Goal: Find specific page/section: Find specific page/section

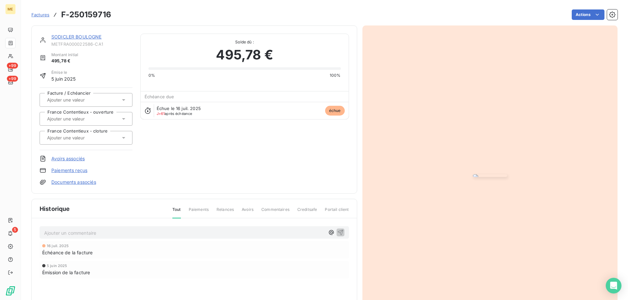
click at [83, 35] on link "SODICLER BOULOGNE" at bounding box center [76, 37] width 50 height 6
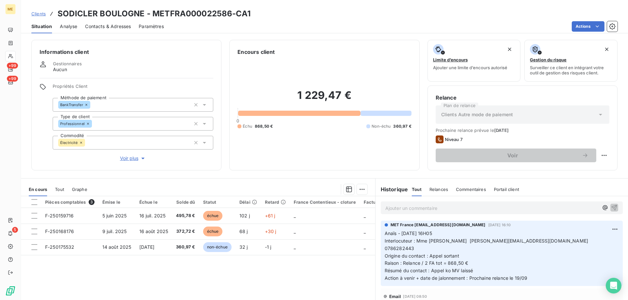
click at [409, 208] on p "Ajouter un commentaire ﻿" at bounding box center [491, 208] width 213 height 8
click at [490, 211] on p "Kenza / interaction du" at bounding box center [491, 208] width 213 height 8
click at [496, 209] on p "Kenza / interaction du [DATE] 11:15 /" at bounding box center [491, 208] width 213 height 8
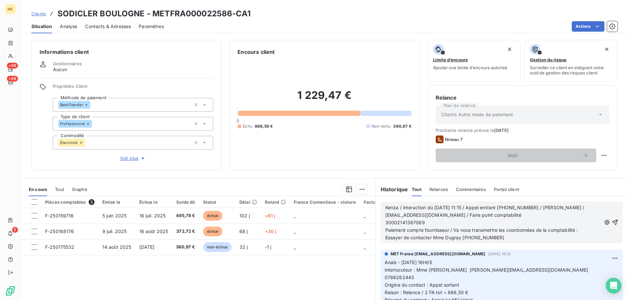
click at [553, 209] on span "Kenza / interaction du [DATE] 11:15 / Appel entrant [PHONE_NUMBER] / [PERSON_NA…" at bounding box center [485, 211] width 200 height 13
drag, startPoint x: 610, startPoint y: 222, endPoint x: 604, endPoint y: 234, distance: 13.6
click at [604, 234] on div "Kenza / interaction du [DATE] 11:15 / Appel entrant [PHONE_NUMBER] / [PERSON_NA…" at bounding box center [501, 223] width 233 height 38
click at [611, 219] on button "button" at bounding box center [614, 223] width 7 height 8
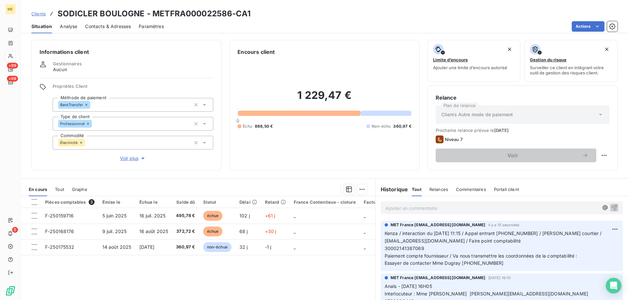
click at [485, 206] on p "Ajouter un commentaire ﻿" at bounding box center [491, 208] width 213 height 8
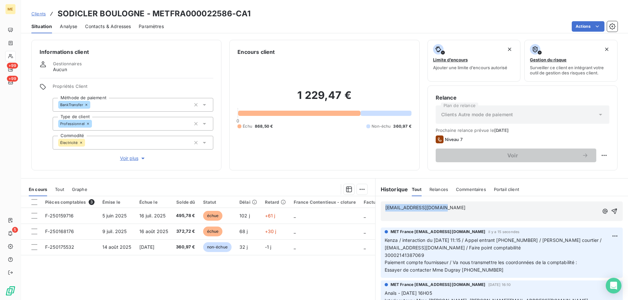
copy span "[EMAIL_ADDRESS][DOMAIN_NAME]"
drag, startPoint x: 448, startPoint y: 210, endPoint x: 383, endPoint y: 209, distance: 64.4
click at [385, 209] on p "[EMAIL_ADDRESS][DOMAIN_NAME]" at bounding box center [491, 208] width 213 height 8
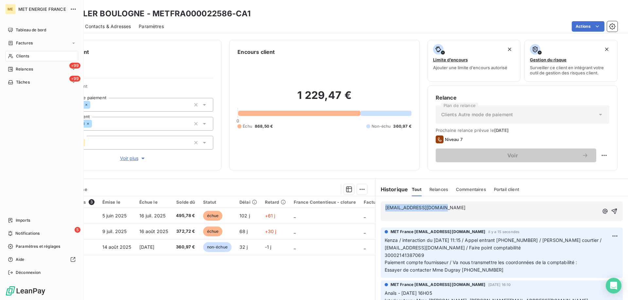
click at [22, 59] on span "Clients" at bounding box center [22, 56] width 13 height 6
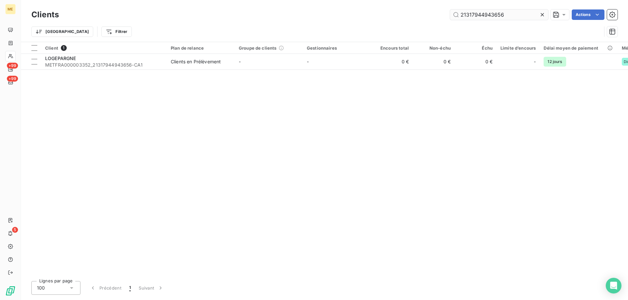
click at [484, 14] on input "21317944943656" at bounding box center [499, 14] width 98 height 10
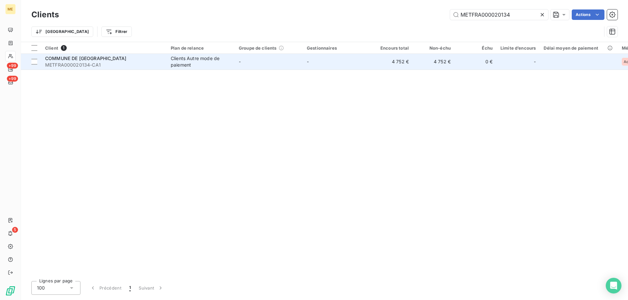
type input "METFRA000020134"
click at [86, 57] on span "COMMUNE DE [GEOGRAPHIC_DATA]" at bounding box center [85, 59] width 81 height 6
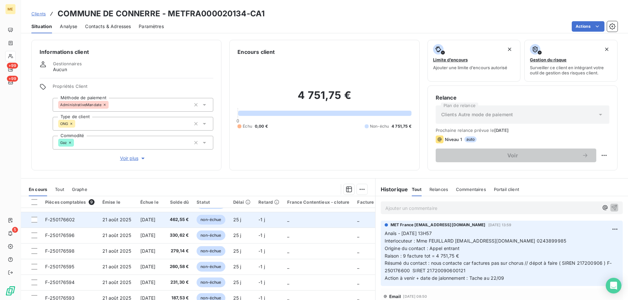
scroll to position [30, 0]
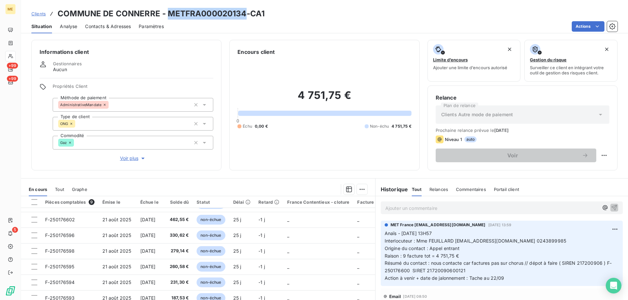
copy h3 "METFRA000020134"
drag, startPoint x: 246, startPoint y: 12, endPoint x: 234, endPoint y: 22, distance: 14.7
click at [169, 17] on h3 "COMMUNE DE CONNERRE - METFRA000020134-CA1" at bounding box center [161, 14] width 207 height 12
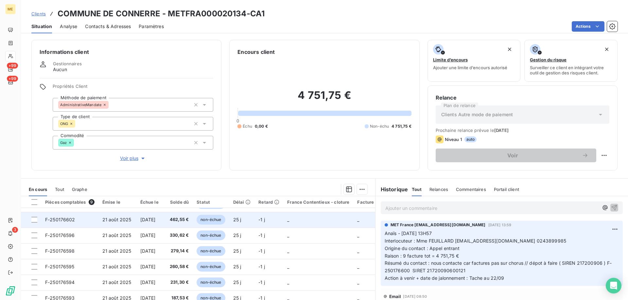
click at [144, 213] on td "[DATE]" at bounding box center [149, 220] width 26 height 16
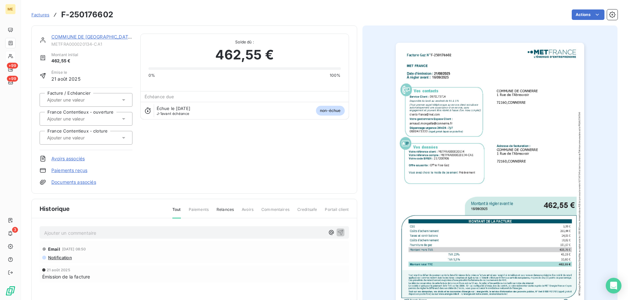
click at [439, 28] on div at bounding box center [489, 175] width 255 height 301
click at [75, 35] on link "COMMUNE DE [GEOGRAPHIC_DATA]" at bounding box center [91, 37] width 81 height 6
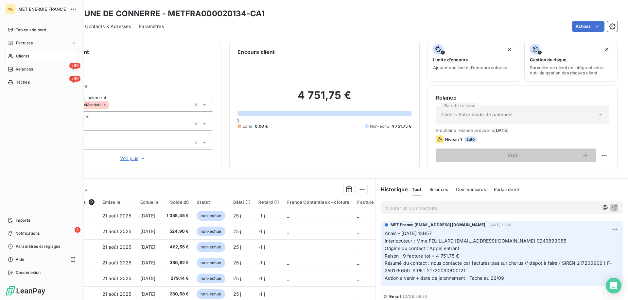
drag, startPoint x: 17, startPoint y: 58, endPoint x: 23, endPoint y: 58, distance: 5.9
click at [17, 58] on span "Clients" at bounding box center [22, 56] width 13 height 6
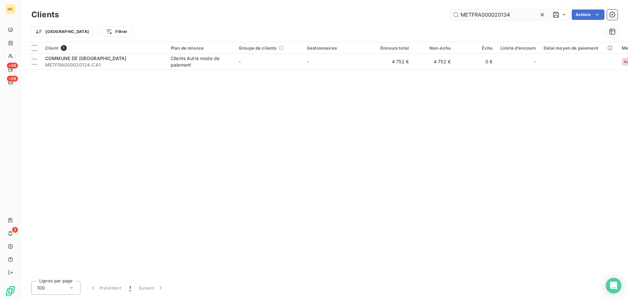
click at [496, 15] on input "METFRA000020134" at bounding box center [499, 14] width 98 height 10
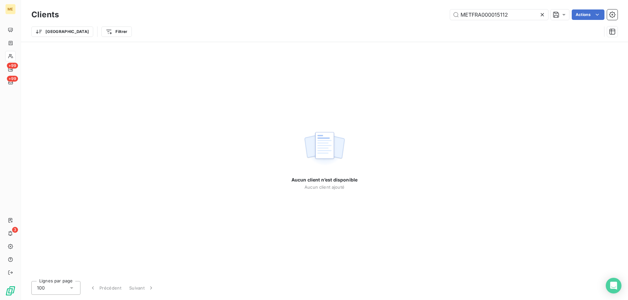
drag, startPoint x: 525, startPoint y: 17, endPoint x: 410, endPoint y: 12, distance: 115.1
click at [412, 12] on div "METFRA000015112 Actions" at bounding box center [342, 14] width 550 height 10
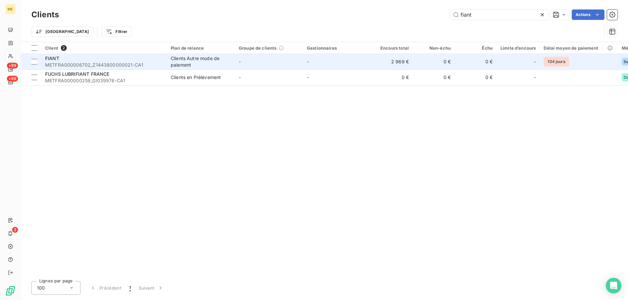
type input "fiant"
click at [150, 60] on div "FIANT" at bounding box center [104, 58] width 118 height 7
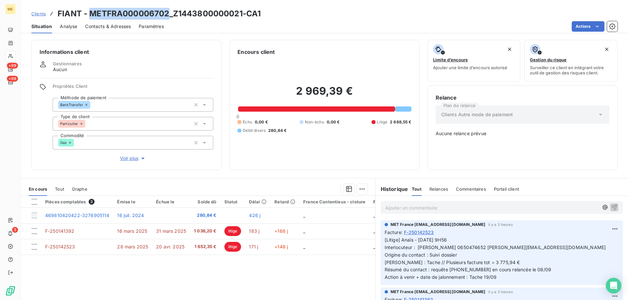
copy h3 "METFRA000006702"
drag, startPoint x: 91, startPoint y: 12, endPoint x: 168, endPoint y: 12, distance: 76.5
click at [168, 12] on h3 "FIANT - METFRA000006702_Z1443800000021-CA1" at bounding box center [159, 14] width 203 height 12
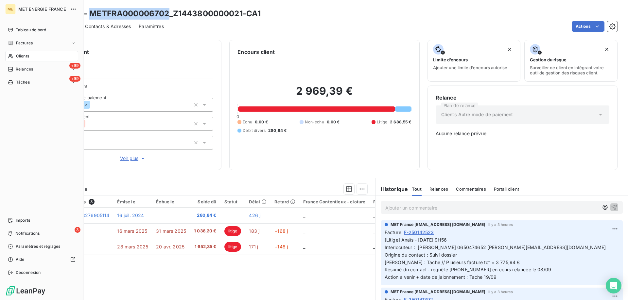
click at [16, 56] on span "Clients" at bounding box center [22, 56] width 13 height 6
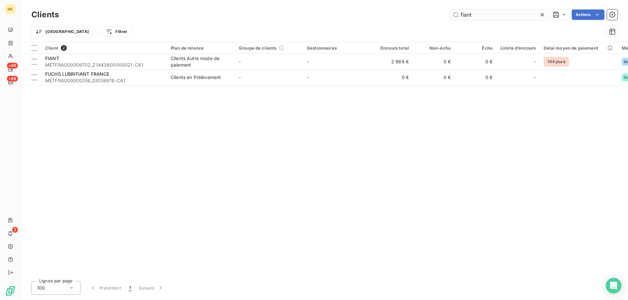
click at [467, 14] on input "fiant" at bounding box center [499, 14] width 98 height 10
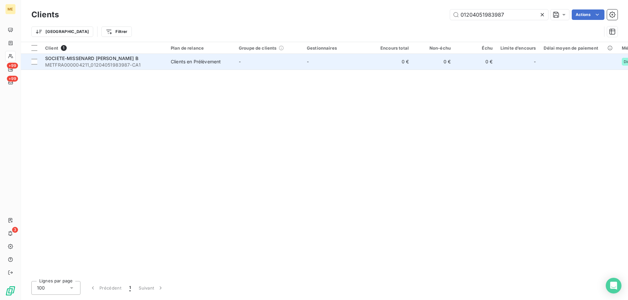
type input "01204051983987"
click at [141, 66] on span "METFRA000004211_01204051983987-CA1" at bounding box center [104, 65] width 118 height 7
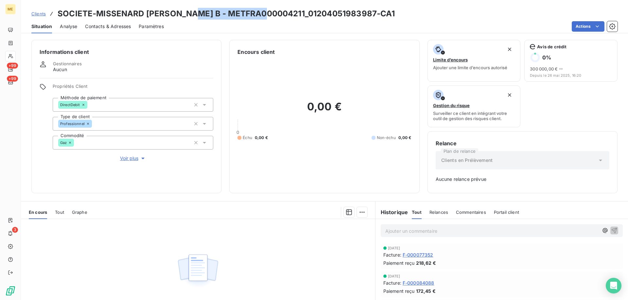
copy h3 "METFRA000004211"
drag, startPoint x: 188, startPoint y: 14, endPoint x: 508, endPoint y: 25, distance: 320.5
click at [263, 12] on h3 "SOCIETE-MISSENARD [PERSON_NAME] B - METFRA000004211_01204051983987-CA1" at bounding box center [226, 14] width 337 height 12
